Goal: Transaction & Acquisition: Purchase product/service

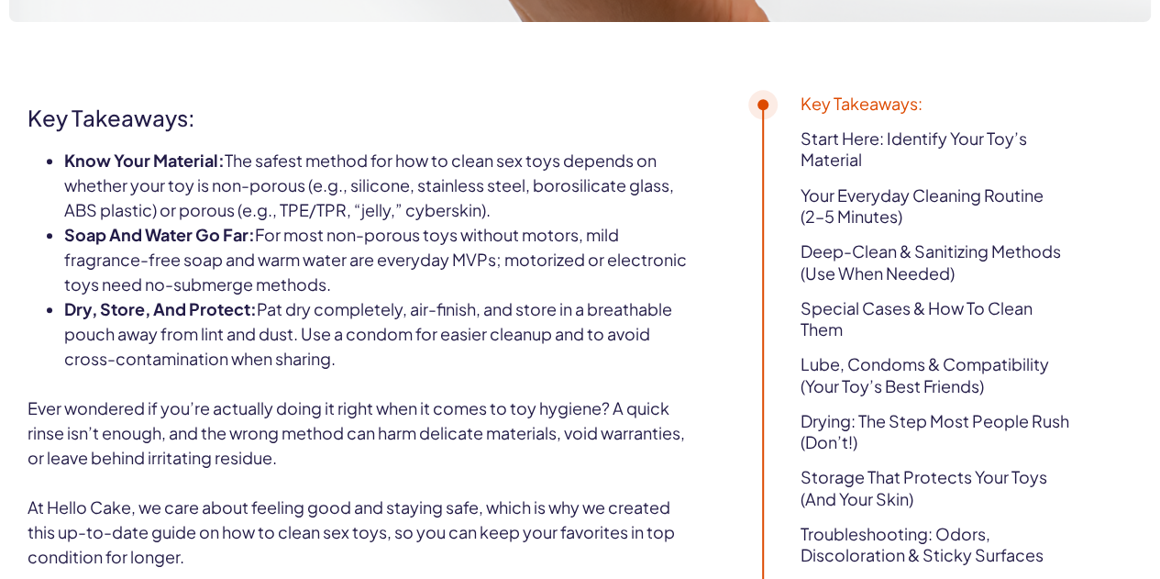
scroll to position [684, 0]
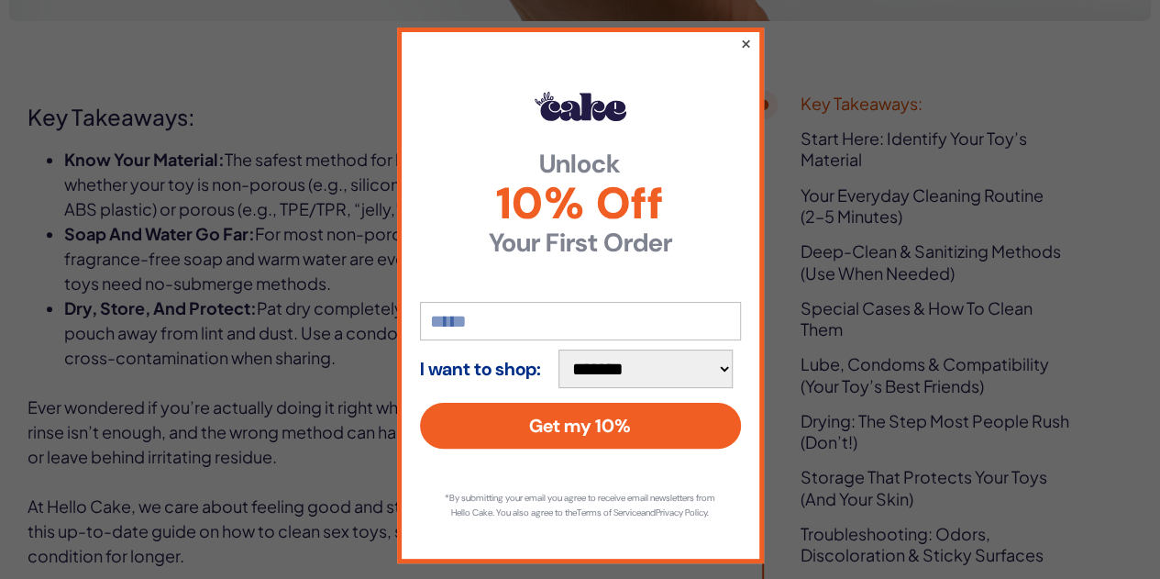
click at [743, 41] on button "×" at bounding box center [745, 43] width 12 height 22
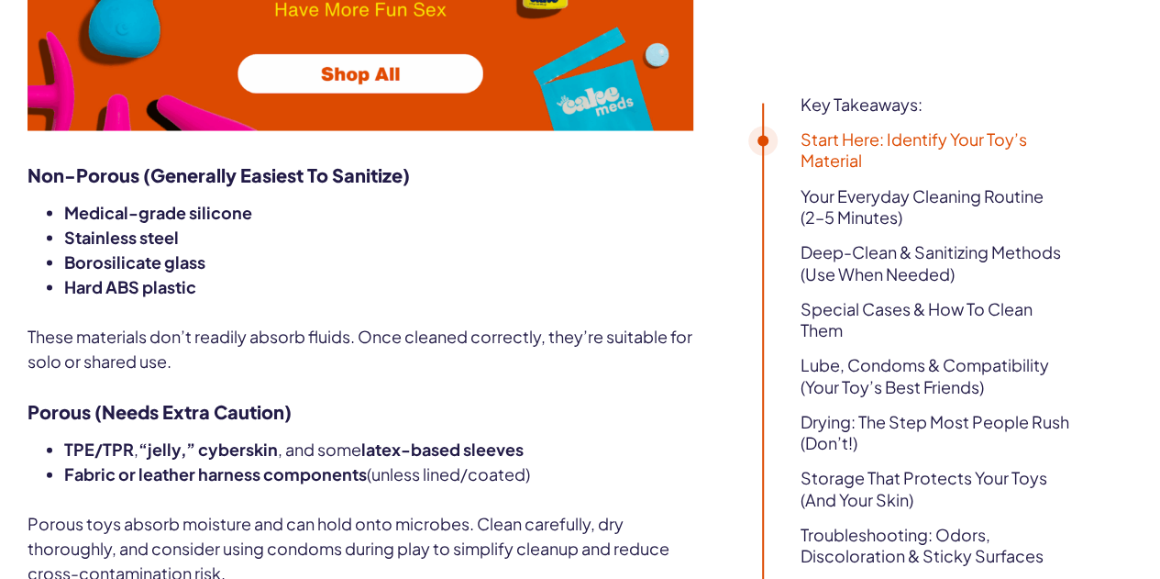
scroll to position [1744, 0]
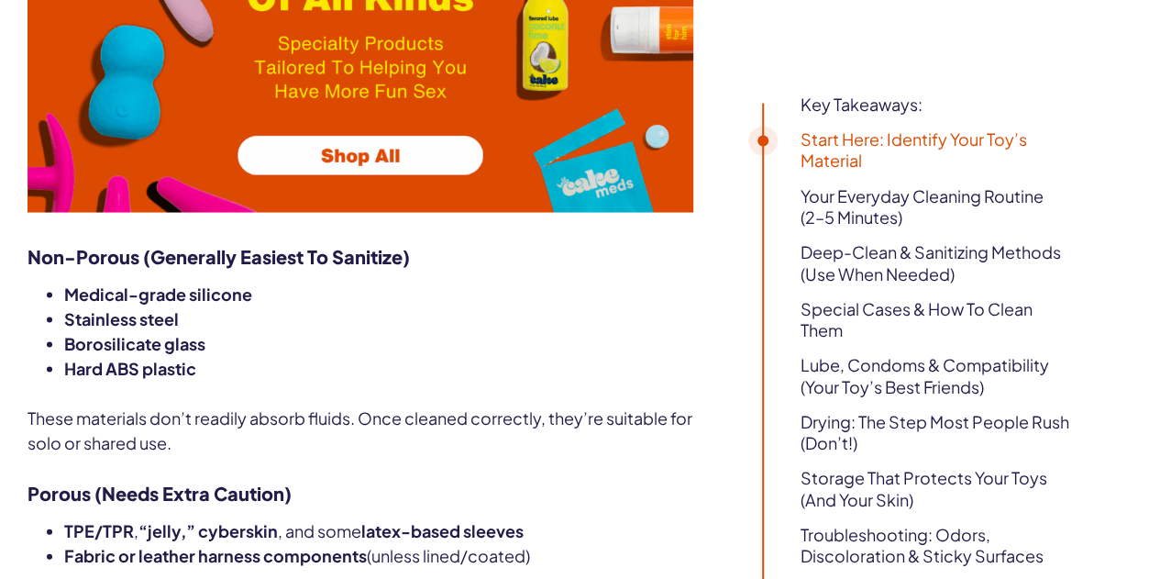
click at [361, 213] on img at bounding box center [361, 26] width 666 height 374
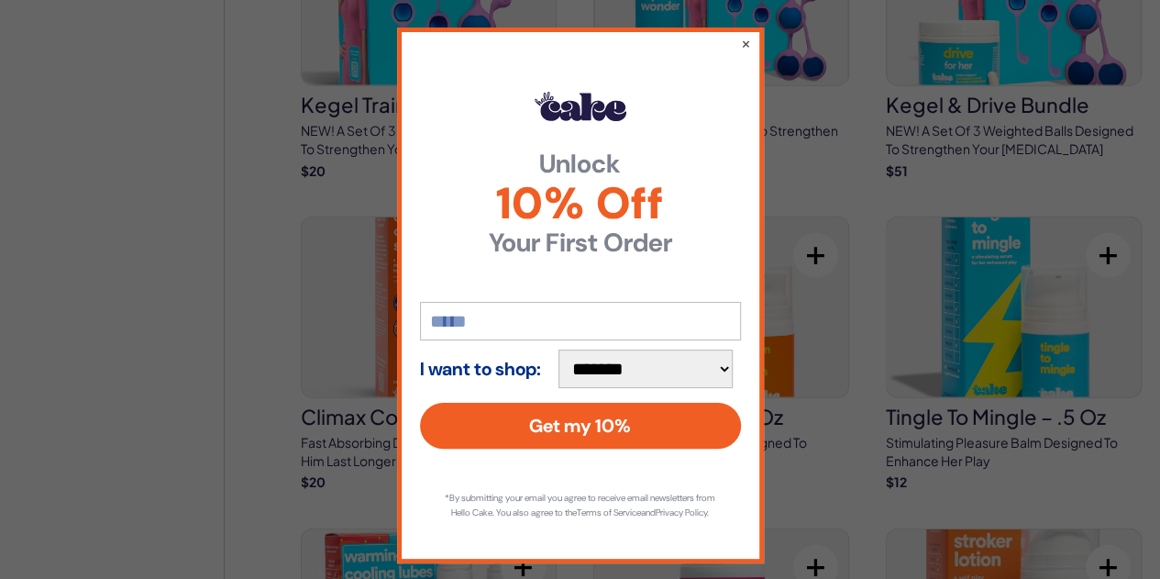
scroll to position [2203, 0]
click at [739, 40] on button "×" at bounding box center [745, 43] width 12 height 22
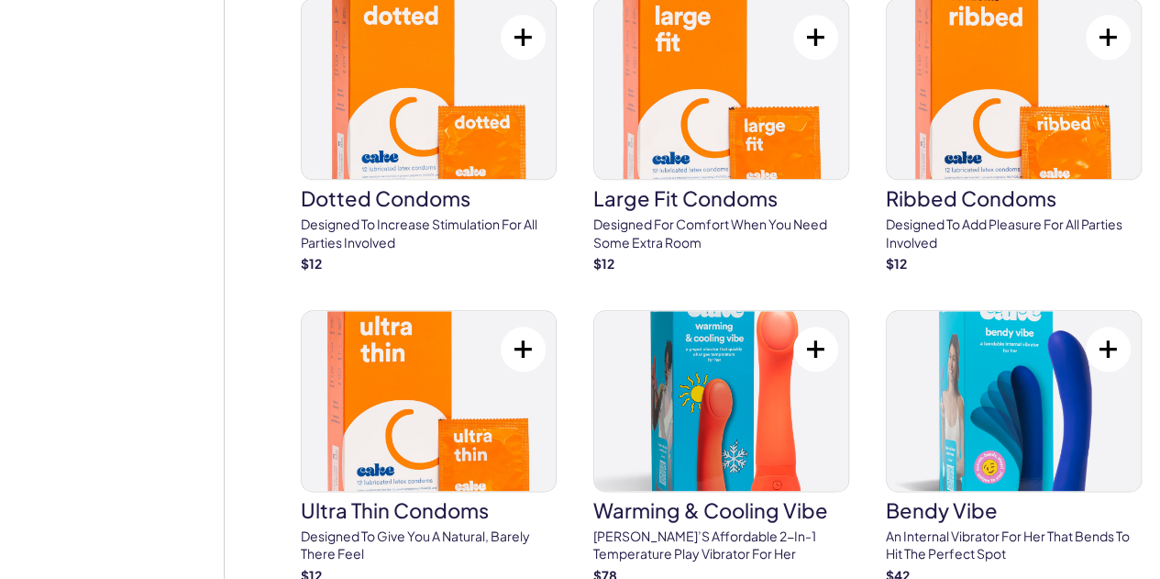
scroll to position [4332, 0]
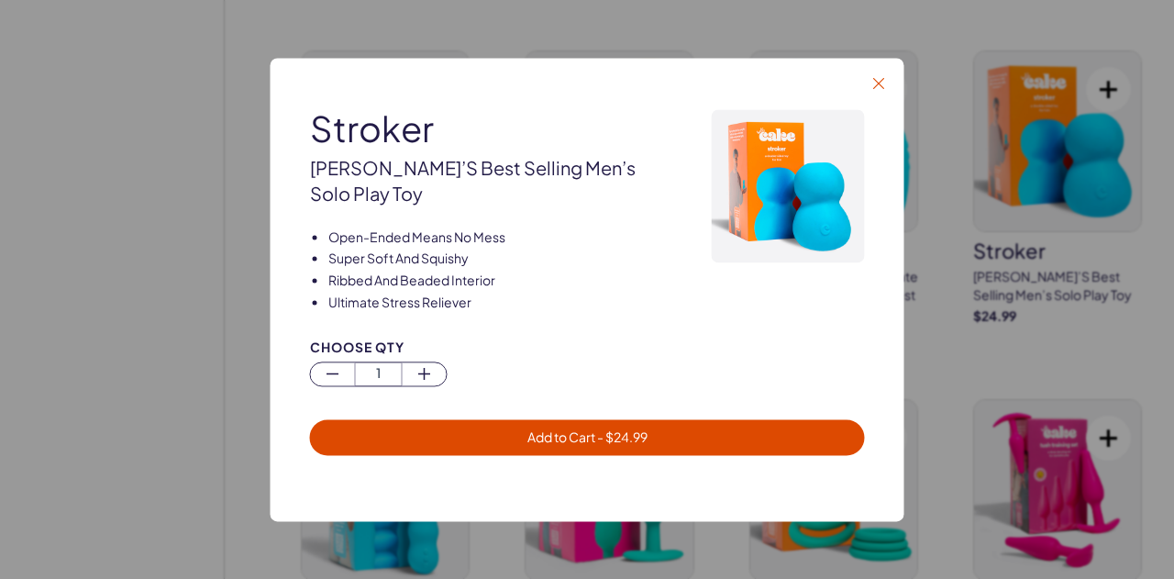
click at [879, 89] on icon "button" at bounding box center [878, 83] width 11 height 11
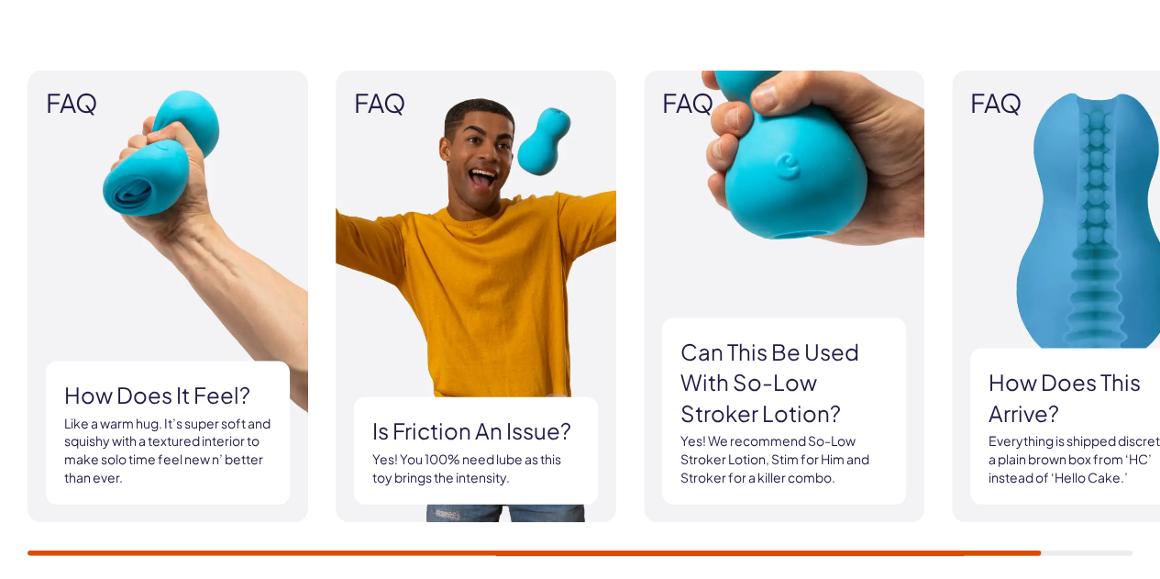
scroll to position [1812, 0]
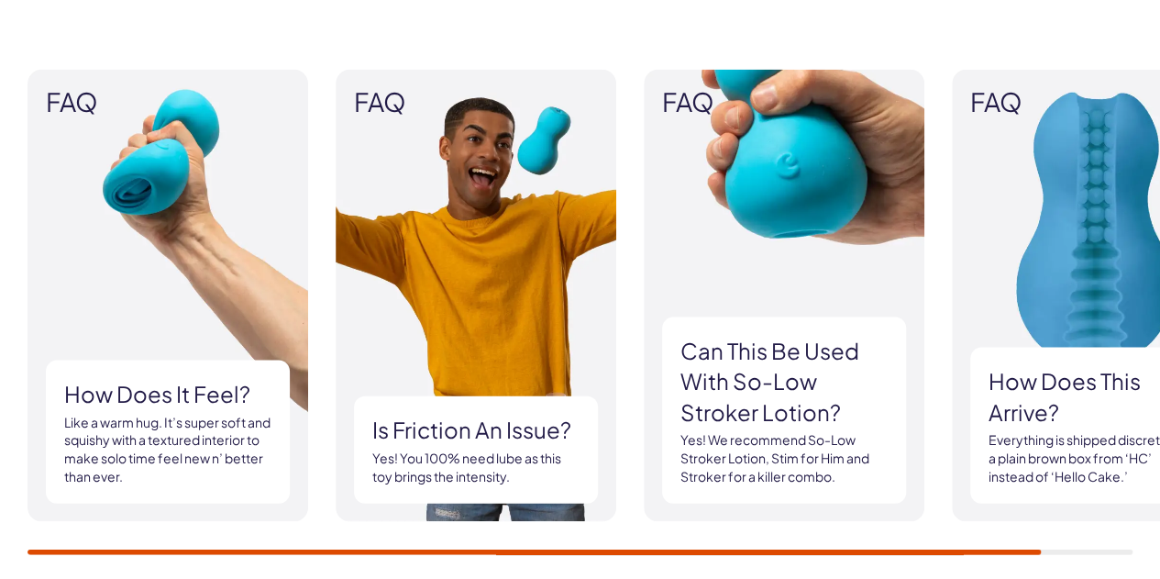
click at [118, 379] on h3 "How does it feel?" at bounding box center [167, 394] width 207 height 31
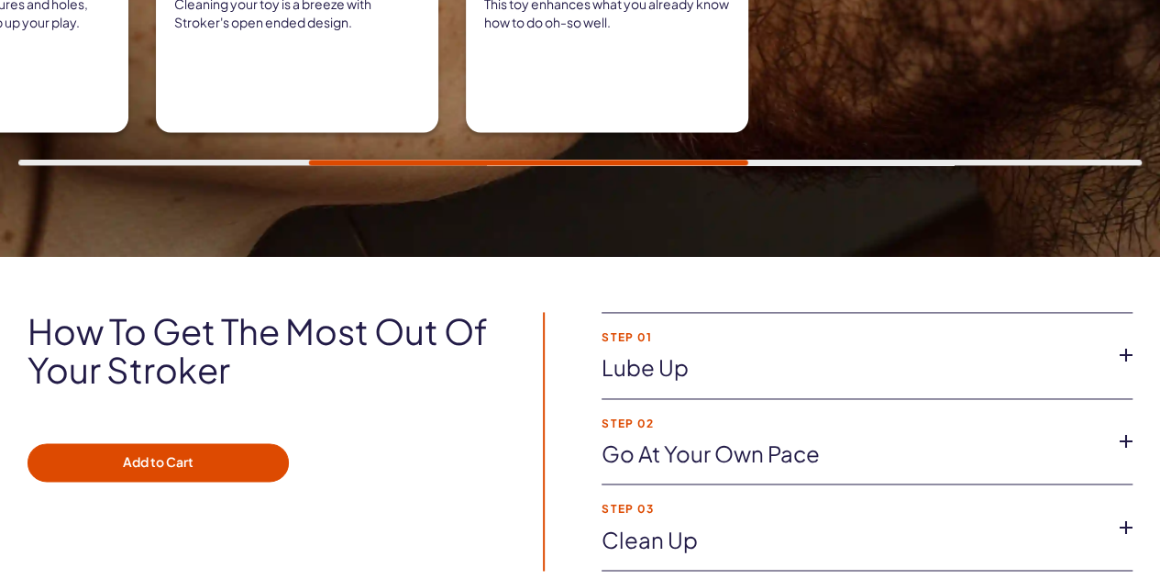
scroll to position [1183, 0]
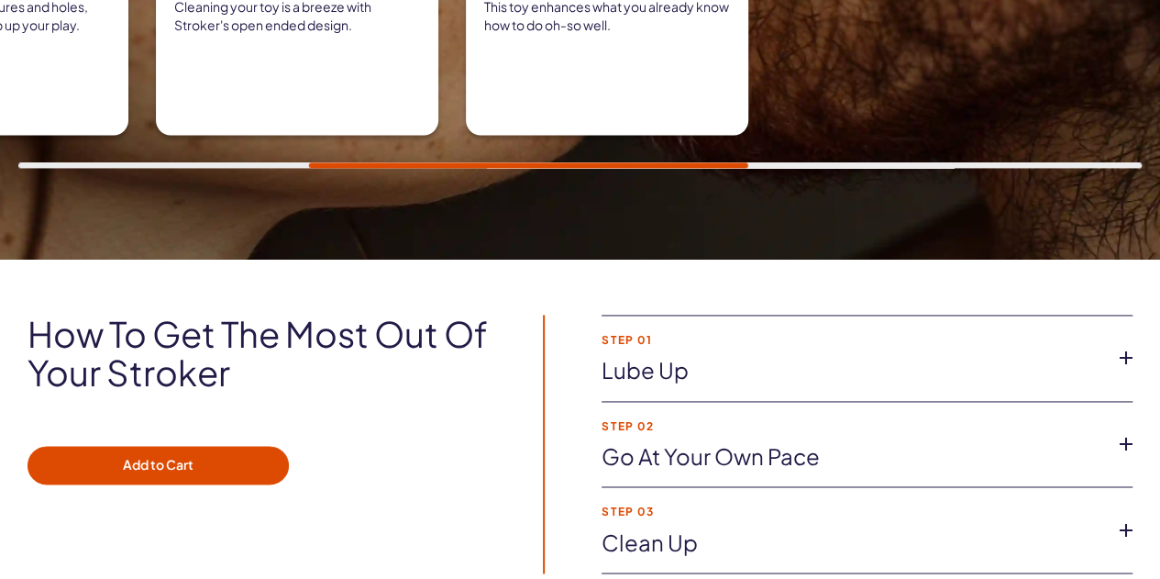
click at [928, 527] on link "Clean up" at bounding box center [853, 542] width 502 height 31
click at [1130, 430] on icon at bounding box center [1127, 444] width 28 height 28
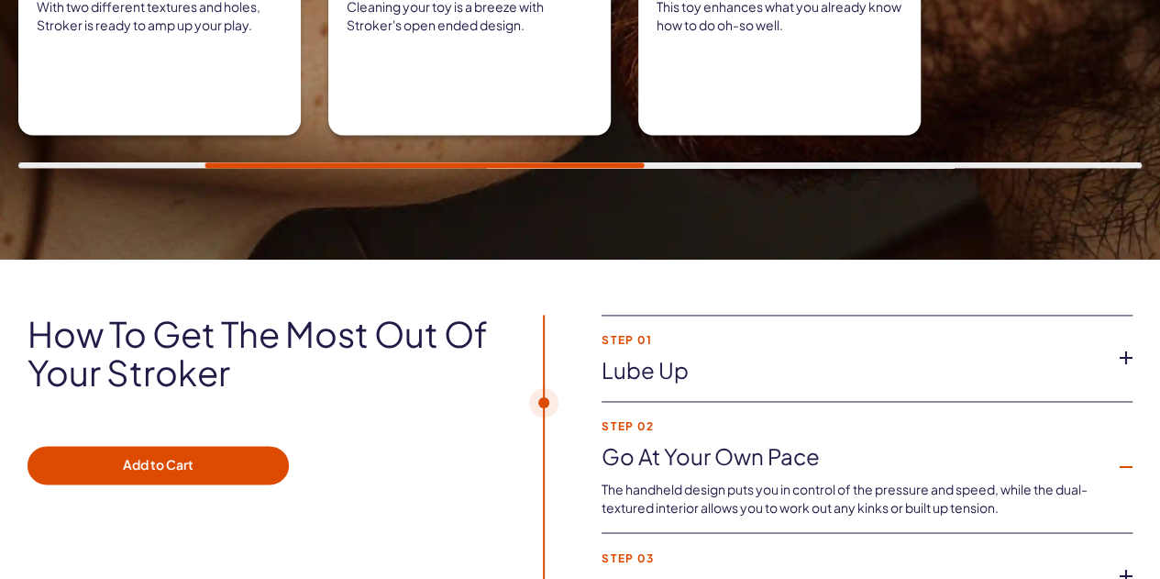
click at [1123, 344] on icon at bounding box center [1127, 358] width 28 height 28
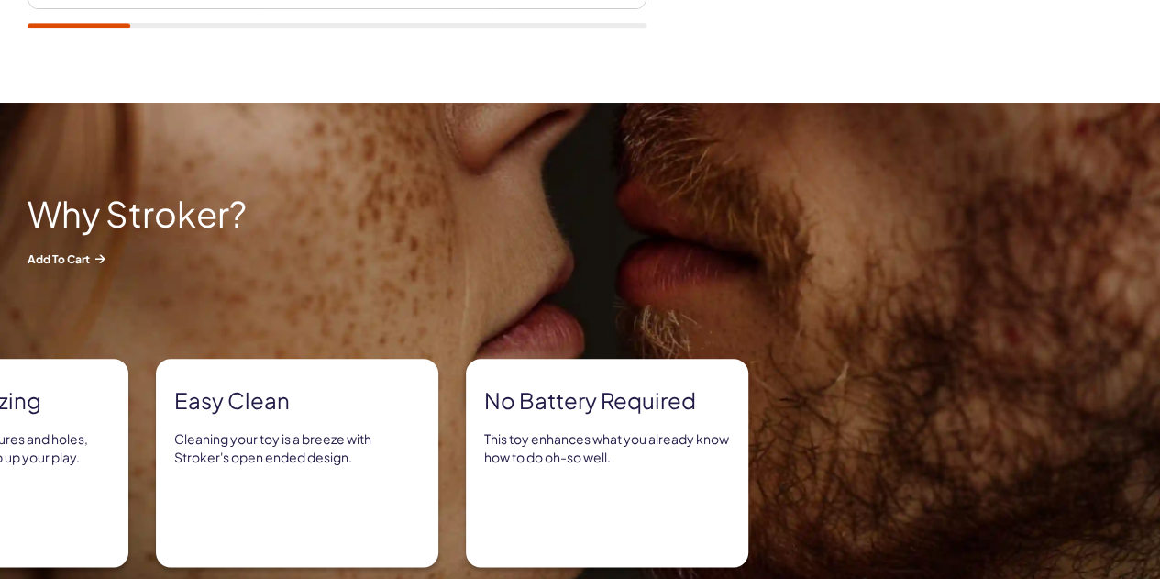
scroll to position [0, 0]
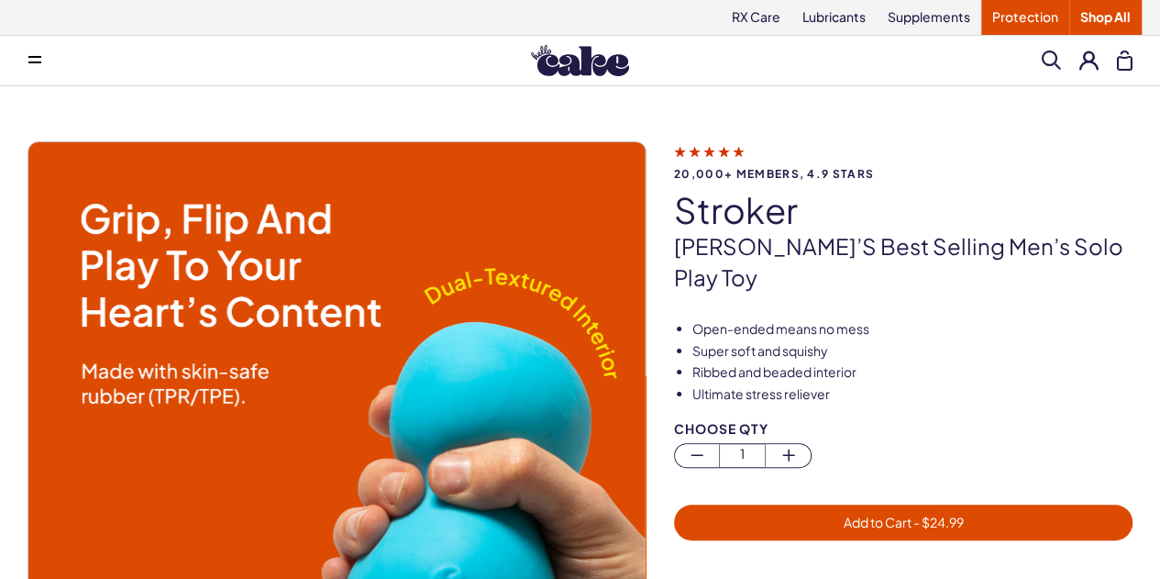
click at [1011, 28] on link "Protection" at bounding box center [1025, 17] width 88 height 35
